Goal: Check status: Verify the current state of an ongoing process or item

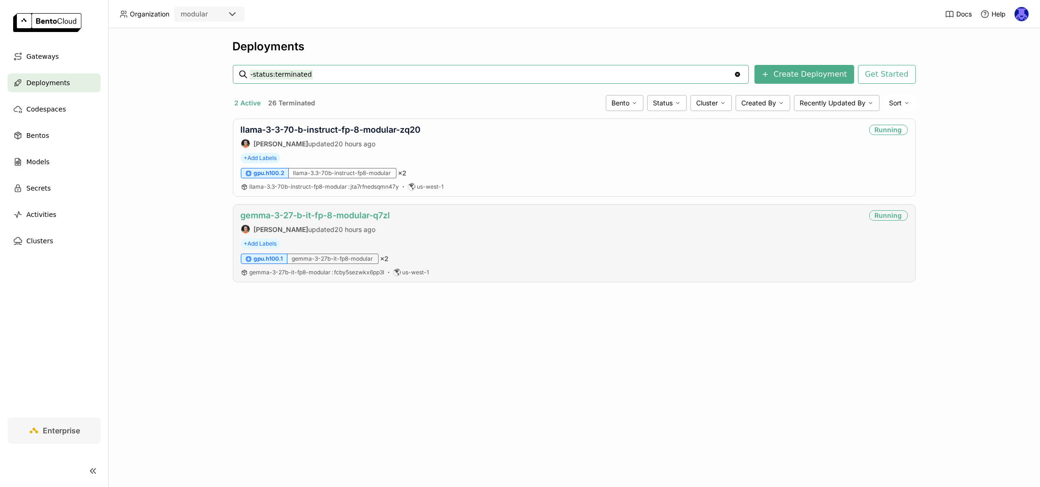
click at [313, 213] on link "gemma-3-27-b-it-fp-8-modular-q7zl" at bounding box center [316, 215] width 150 height 10
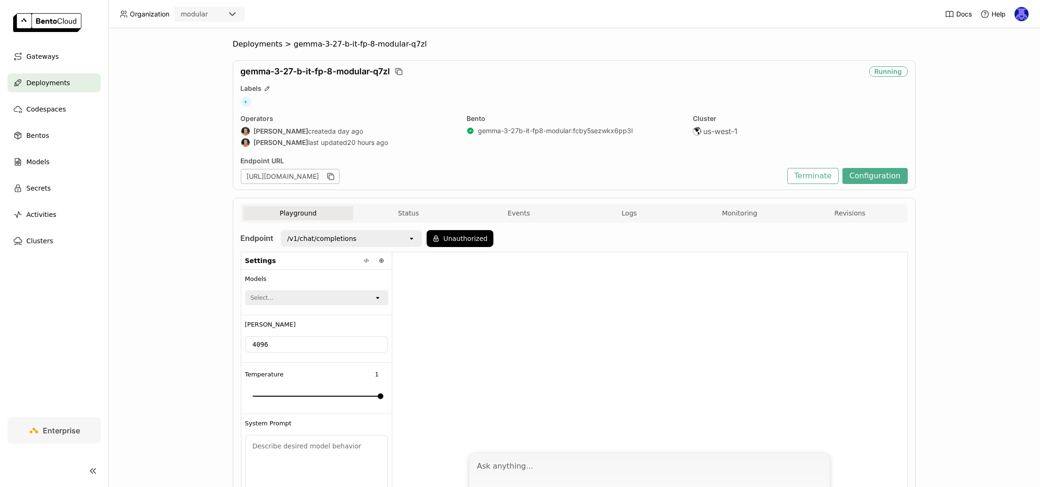
click at [378, 204] on div "Playground Status Events Logs Monitoring Revisions" at bounding box center [574, 213] width 667 height 19
click at [442, 216] on button "Status" at bounding box center [408, 213] width 111 height 14
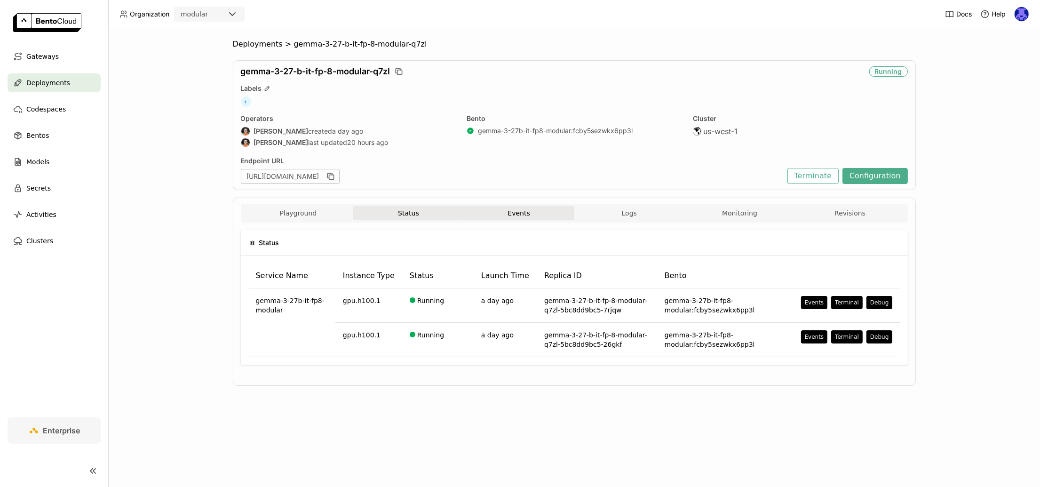
click at [526, 213] on button "Events" at bounding box center [519, 213] width 111 height 14
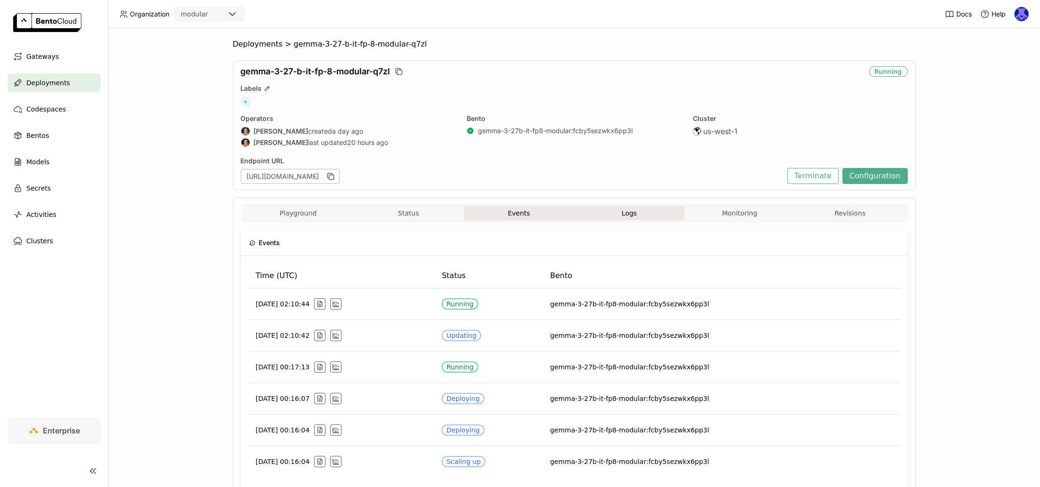
click at [632, 213] on span "Logs" at bounding box center [629, 213] width 15 height 8
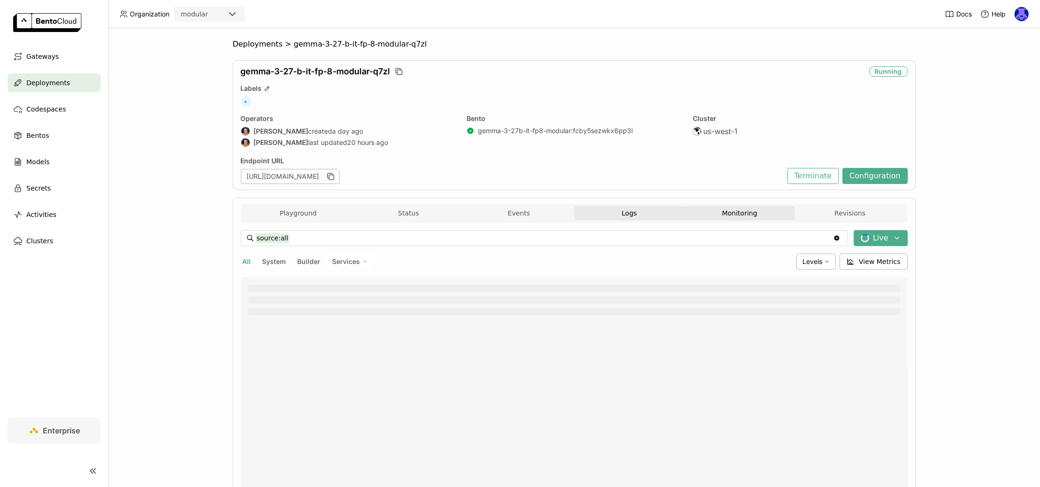
click at [756, 215] on button "Monitoring" at bounding box center [740, 213] width 111 height 14
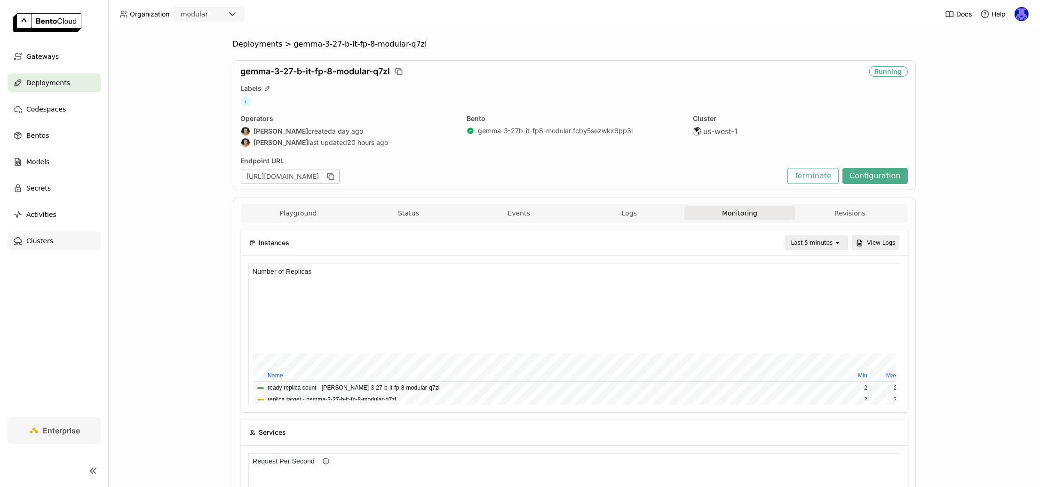
click at [58, 243] on div "Clusters" at bounding box center [54, 240] width 93 height 19
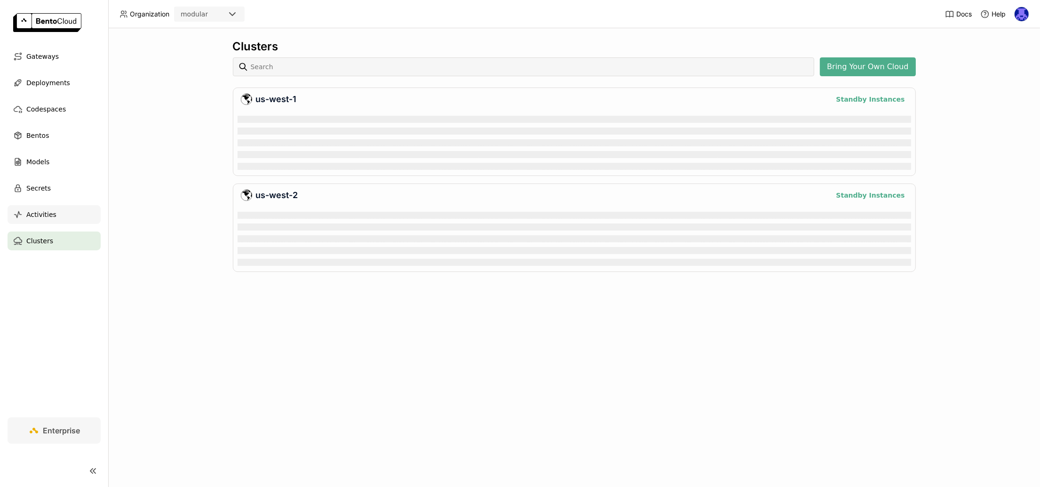
click at [66, 223] on div "Activities" at bounding box center [54, 214] width 93 height 19
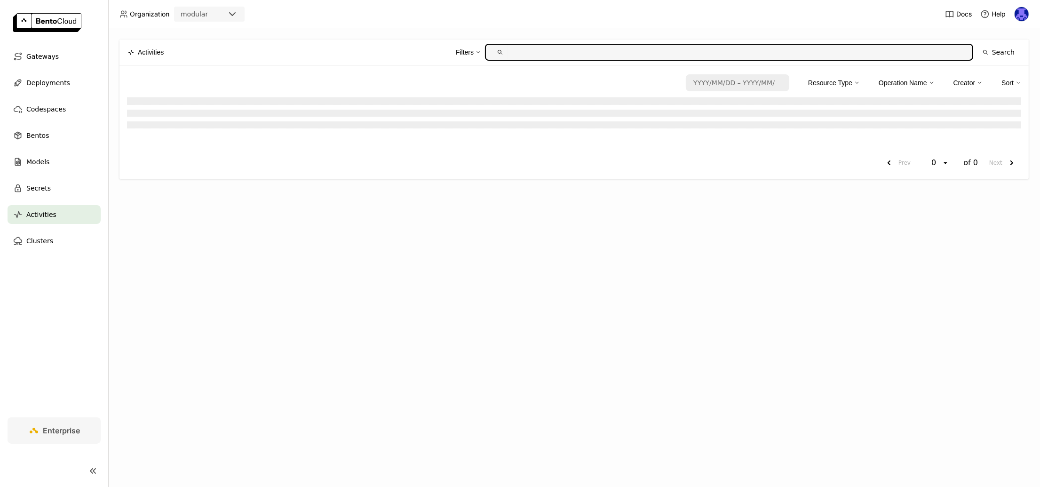
click at [51, 255] on nav "Gateways Deployments Codespaces Bentos Models Secrets Activities Clusters" at bounding box center [54, 232] width 108 height 370
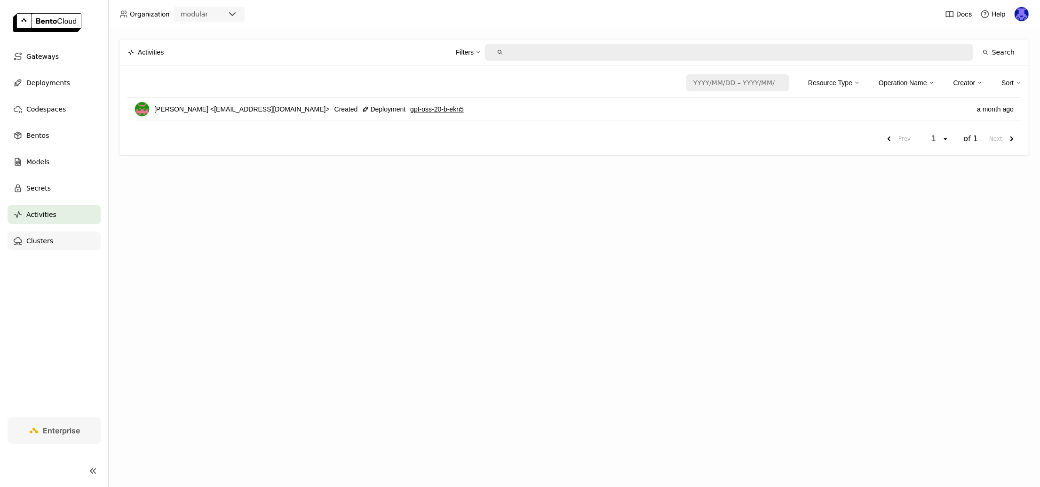
click at [58, 244] on div "Clusters" at bounding box center [54, 240] width 93 height 19
